Goal: Information Seeking & Learning: Learn about a topic

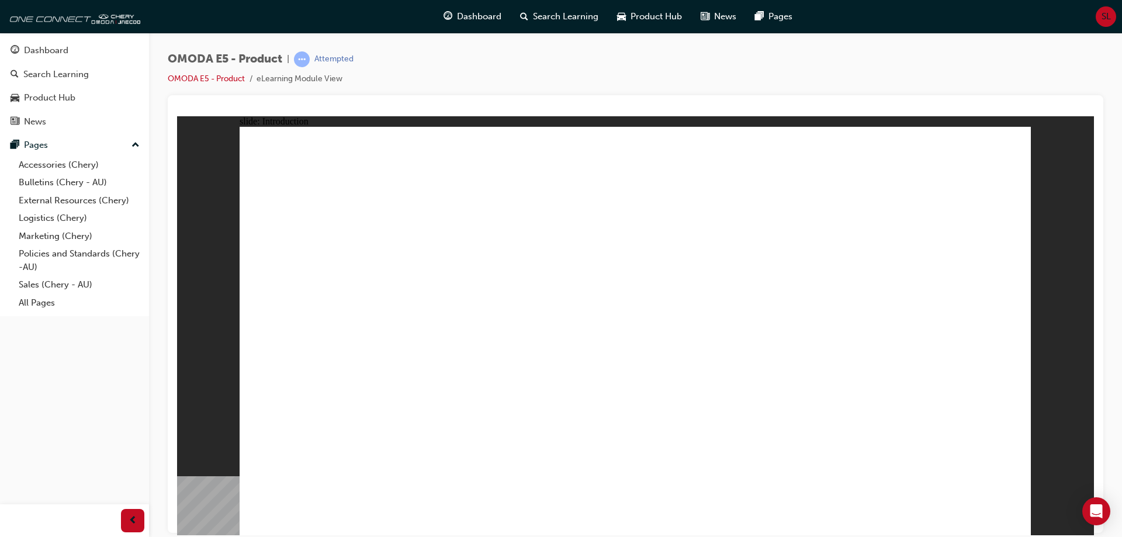
click at [33, 49] on div "Dashboard" at bounding box center [46, 50] width 44 height 13
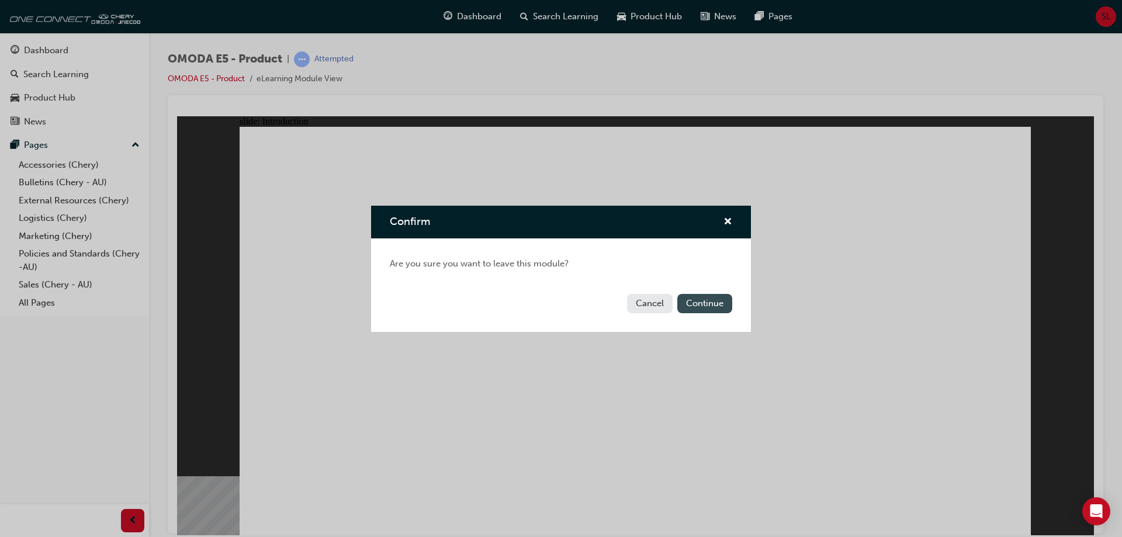
click at [709, 305] on button "Continue" at bounding box center [704, 303] width 55 height 19
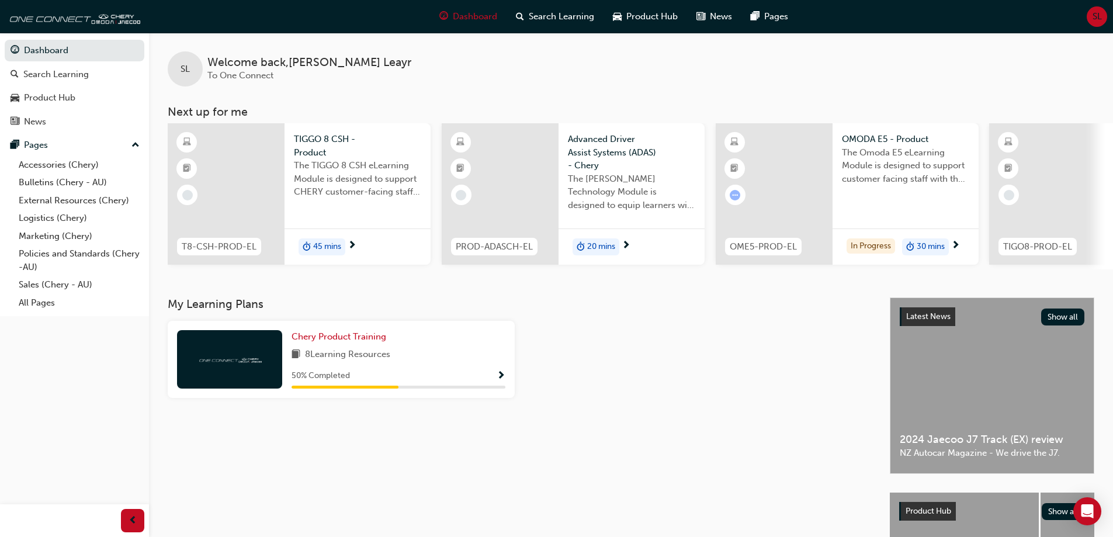
click at [313, 357] on span "8 Learning Resources" at bounding box center [347, 355] width 85 height 15
click at [344, 341] on span "Chery Product Training" at bounding box center [339, 336] width 95 height 11
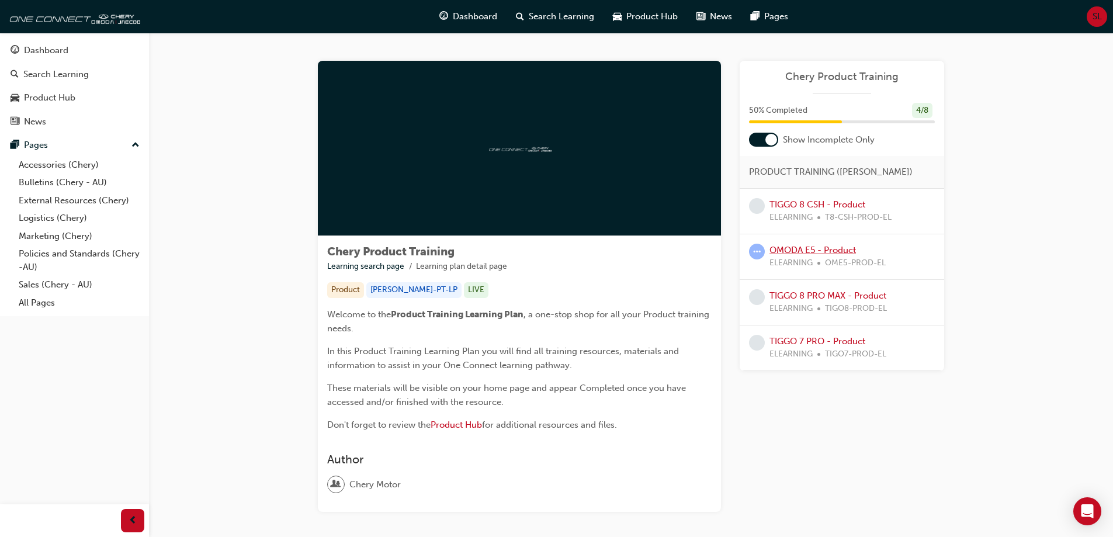
click at [819, 247] on link "OMODA E5 - Product" at bounding box center [813, 250] width 87 height 11
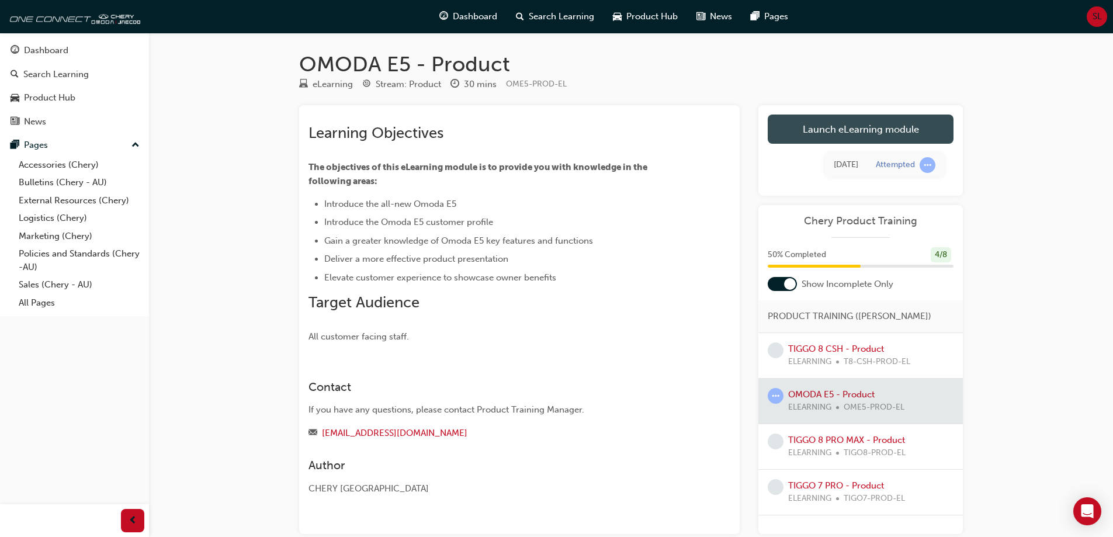
click at [864, 123] on link "Launch eLearning module" at bounding box center [861, 129] width 186 height 29
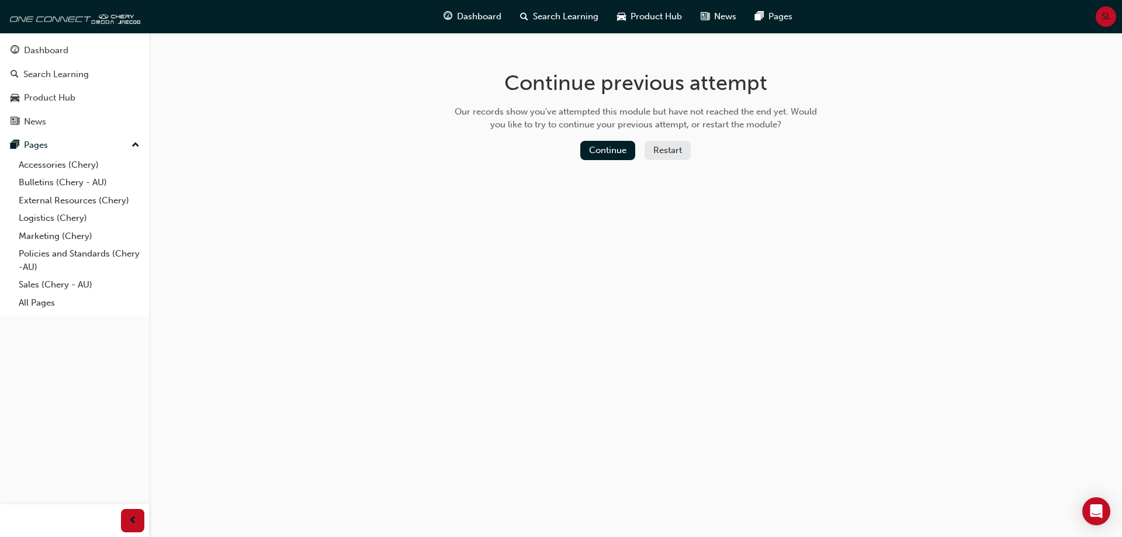
click at [666, 152] on button "Restart" at bounding box center [668, 150] width 46 height 19
